Goal: Check status: Check status

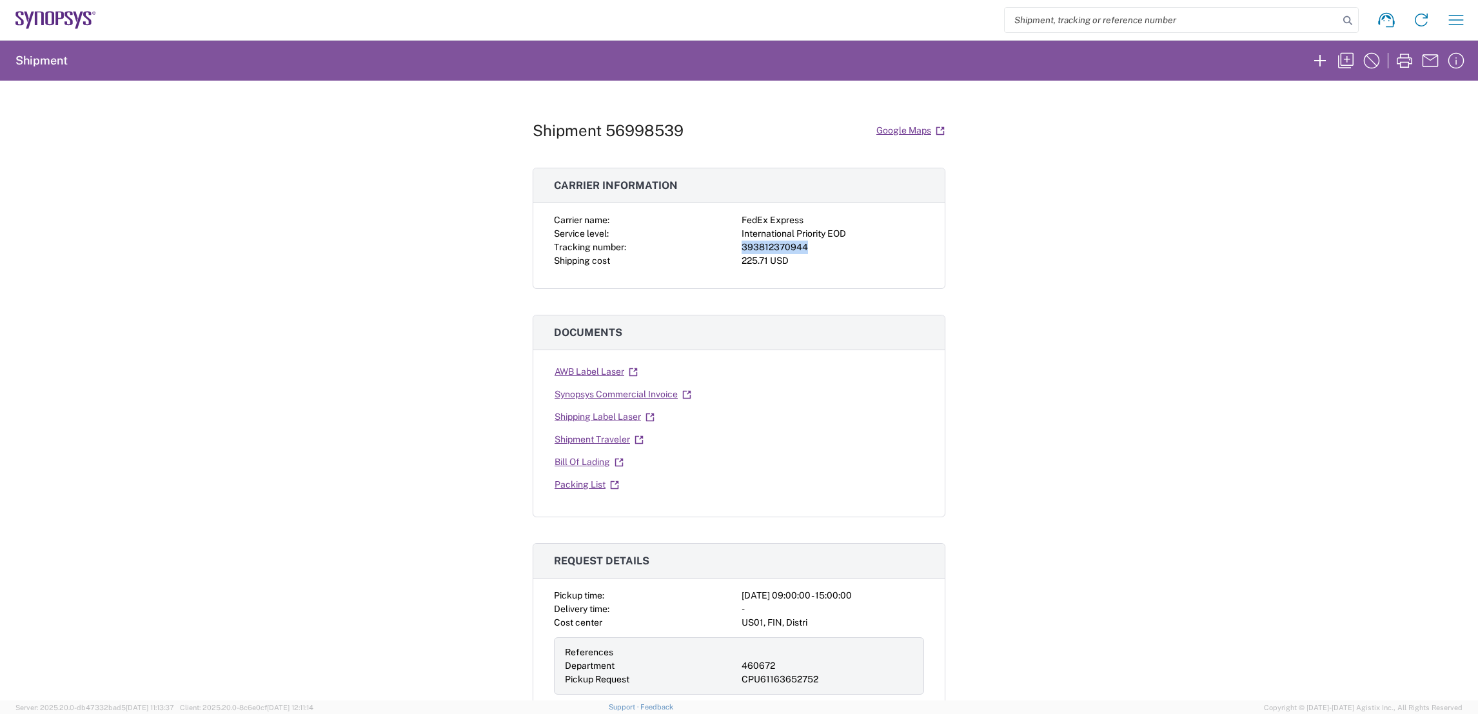
drag, startPoint x: 802, startPoint y: 245, endPoint x: 729, endPoint y: 248, distance: 73.5
click at [729, 248] on div "Carrier name: FedEx Express Service level: International Priority EOD Tracking …" at bounding box center [739, 240] width 370 height 54
drag, startPoint x: 729, startPoint y: 248, endPoint x: 751, endPoint y: 242, distance: 23.1
copy div "393812370944"
